Goal: Task Accomplishment & Management: Manage account settings

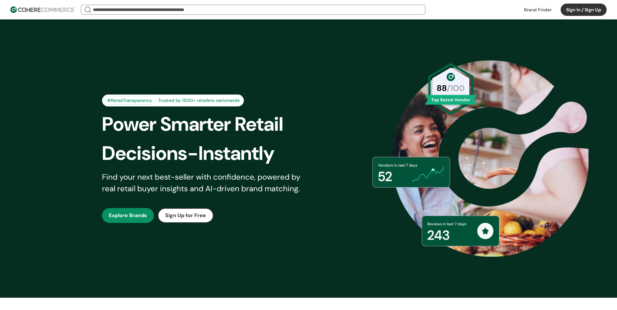
click at [584, 10] on button "Sign In / Sign Up" at bounding box center [584, 10] width 46 height 12
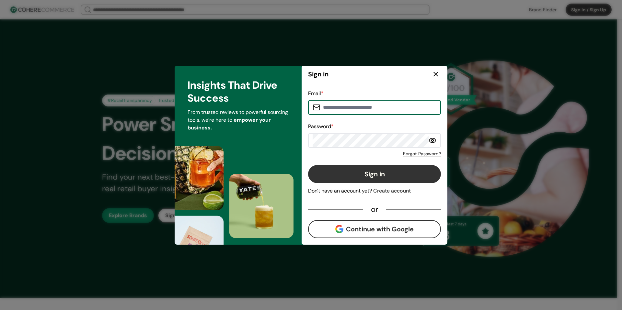
click at [371, 109] on input at bounding box center [378, 107] width 116 height 13
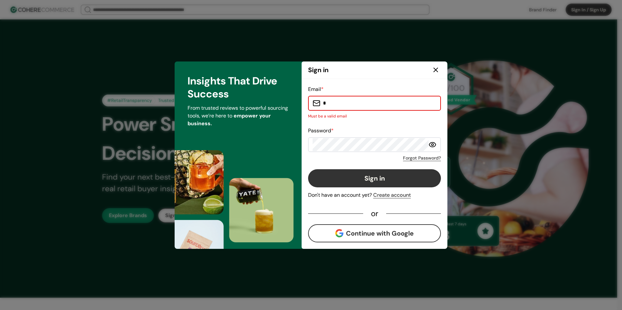
type input "**********"
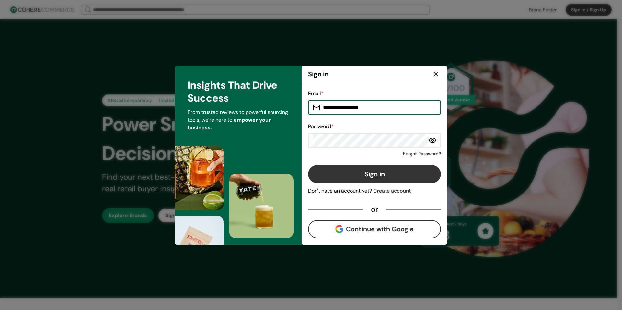
click at [384, 173] on button "Sign in" at bounding box center [374, 174] width 133 height 18
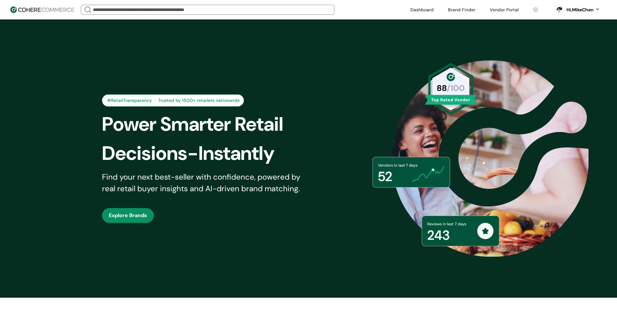
click at [508, 7] on link at bounding box center [504, 10] width 37 height 10
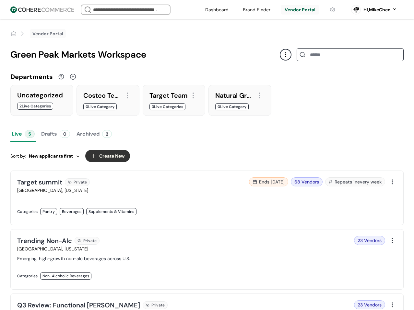
click at [194, 219] on link at bounding box center [110, 219] width 186 height 0
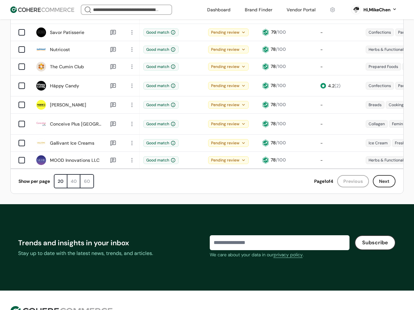
scroll to position [421, 0]
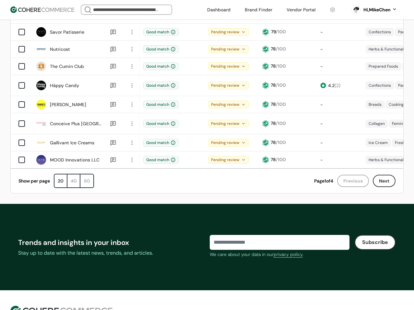
drag, startPoint x: 206, startPoint y: 140, endPoint x: 202, endPoint y: 141, distance: 4.0
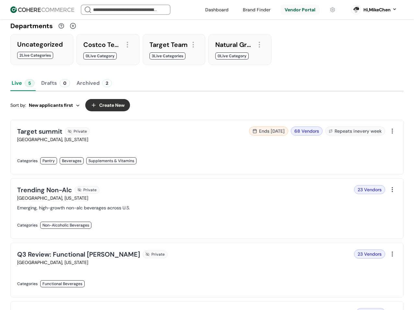
scroll to position [65, 0]
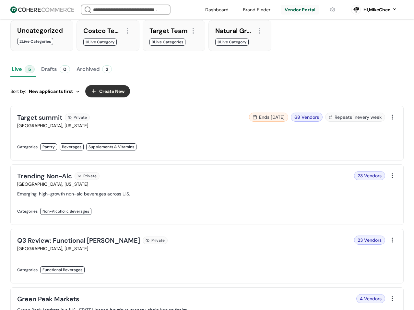
click at [184, 218] on link at bounding box center [110, 218] width 186 height 0
